Goal: Task Accomplishment & Management: Use online tool/utility

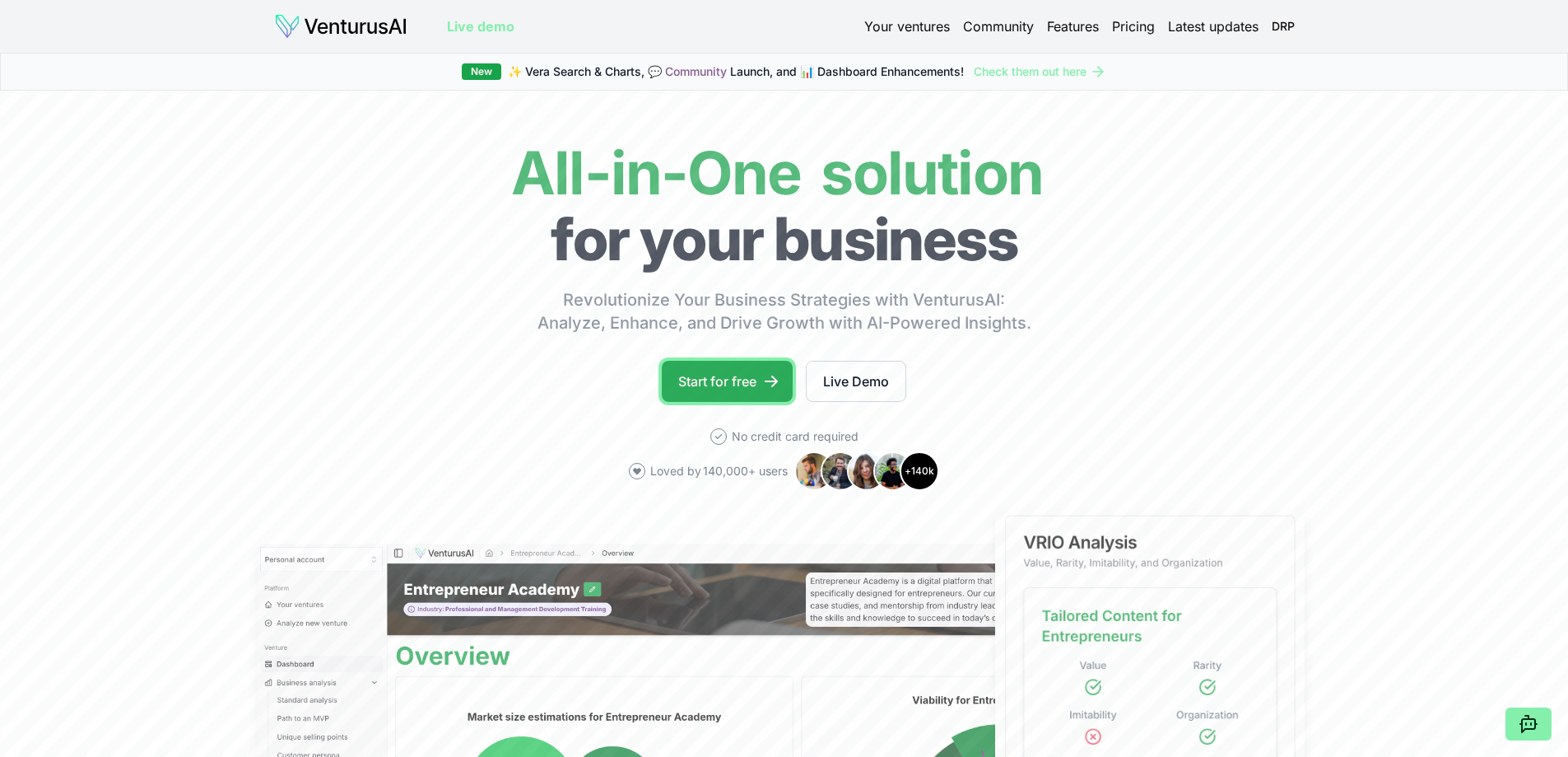
click at [731, 379] on link "Start for free" at bounding box center [727, 381] width 131 height 41
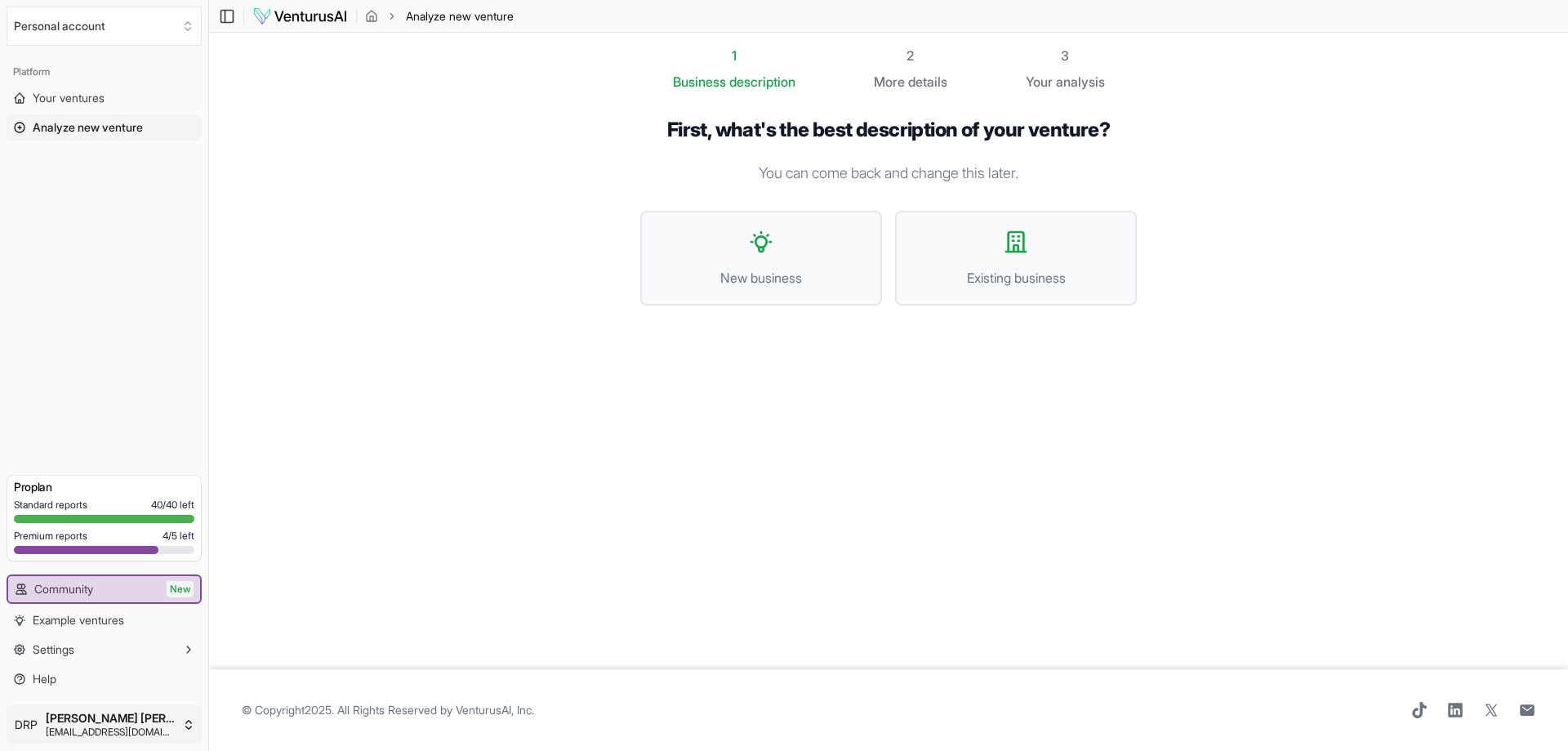
click at [141, 720] on html "We value your privacy We use cookies to enhance your browsing experience, serve…" at bounding box center [784, 376] width 1568 height 751
click at [457, 468] on html "We value your privacy We use cookies to enhance your browsing experience, serve…" at bounding box center [784, 376] width 1568 height 751
click at [82, 94] on span "Your ventures" at bounding box center [69, 98] width 72 height 16
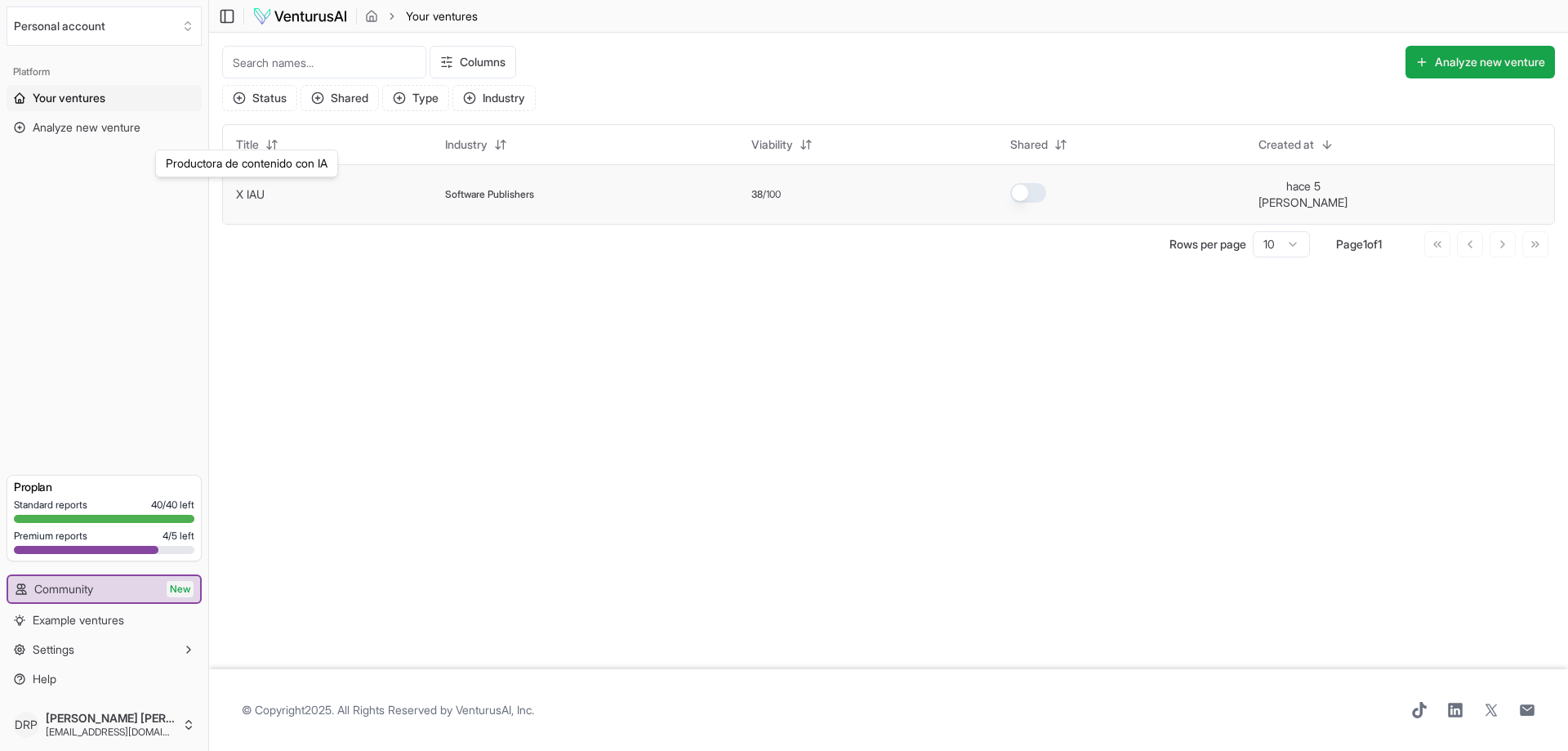
click at [263, 189] on link "X IAU" at bounding box center [250, 194] width 28 height 14
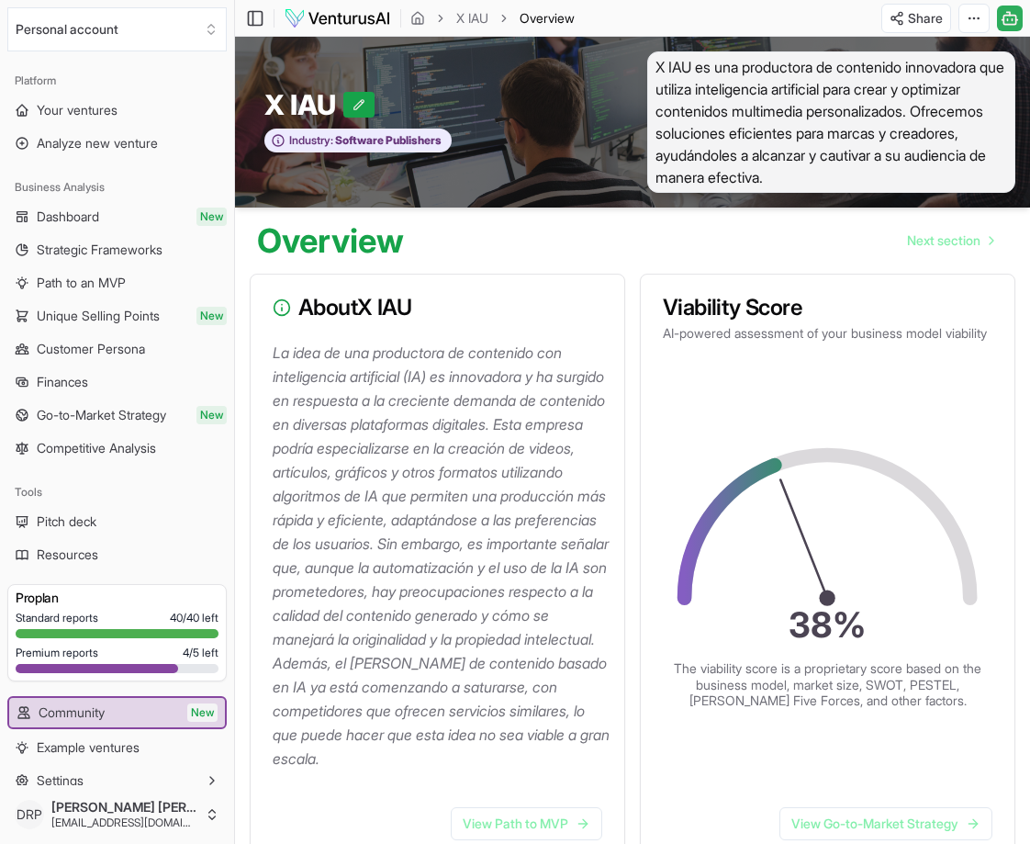
click at [1010, 19] on icon at bounding box center [1010, 18] width 18 height 22
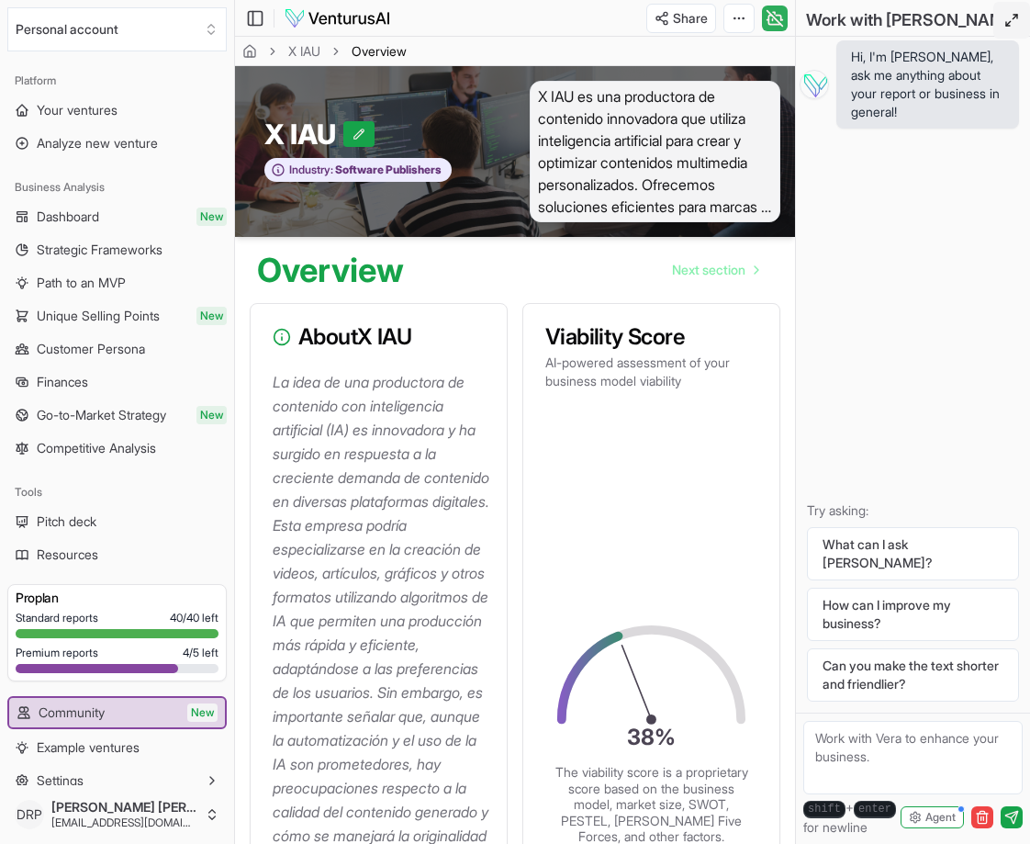
click at [1015, 24] on icon at bounding box center [1011, 20] width 15 height 15
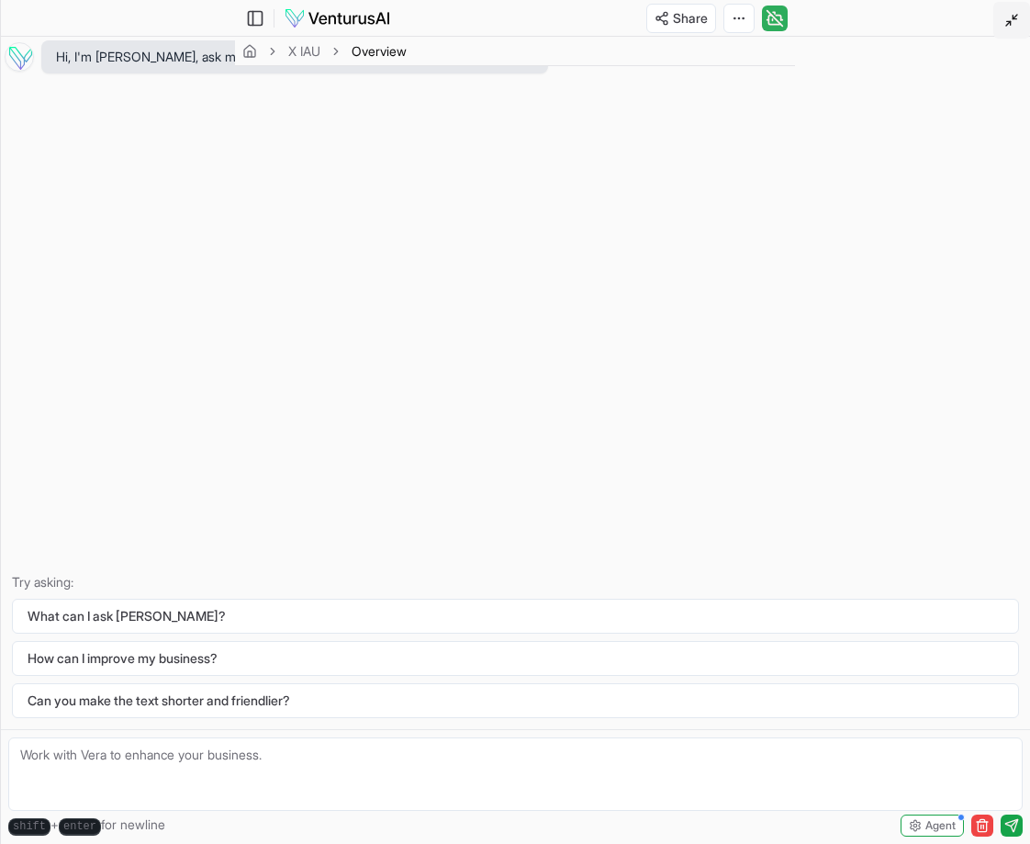
click at [1013, 26] on icon at bounding box center [1011, 20] width 15 height 15
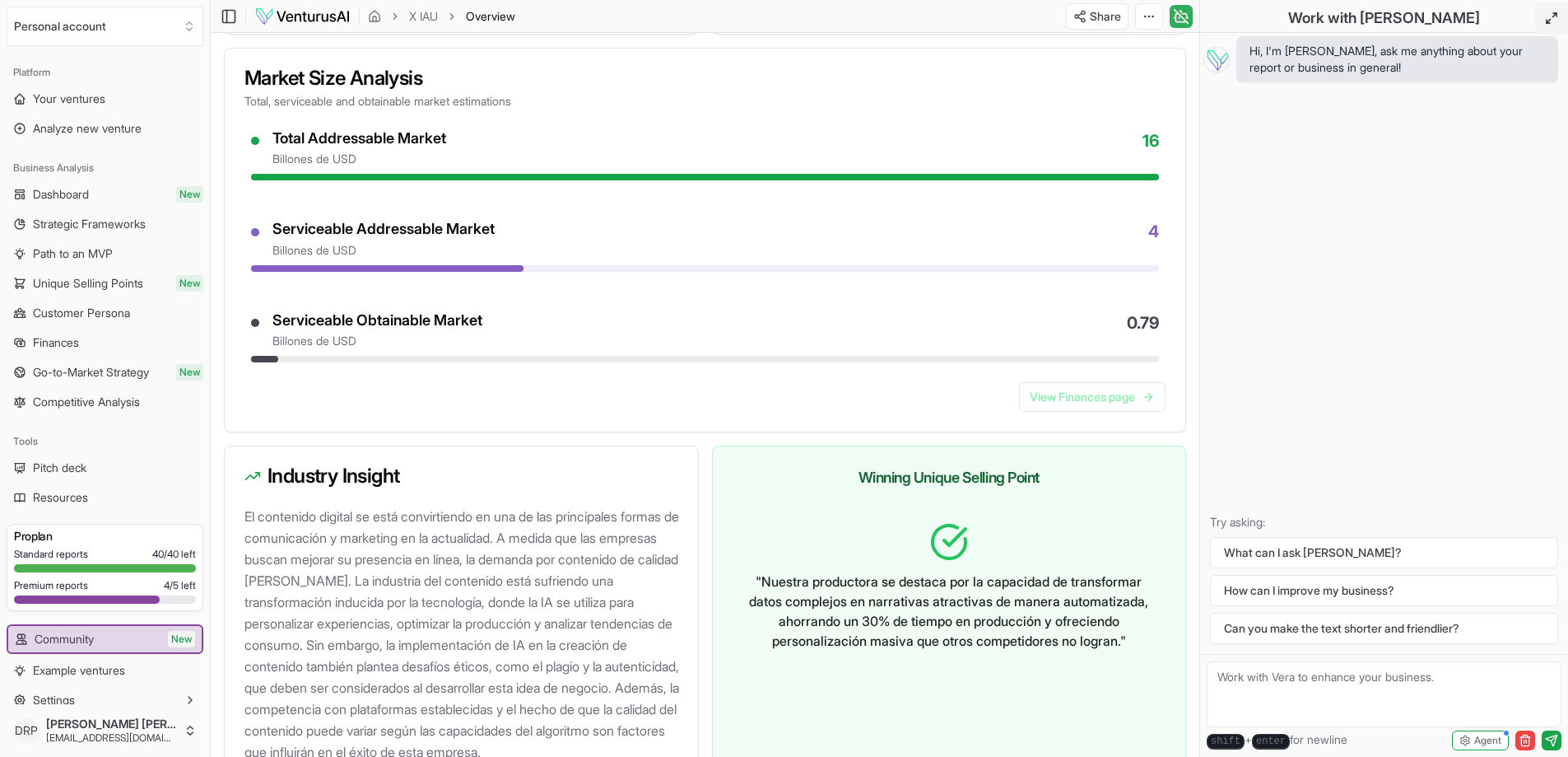
scroll to position [1513, 0]
